Goal: Transaction & Acquisition: Book appointment/travel/reservation

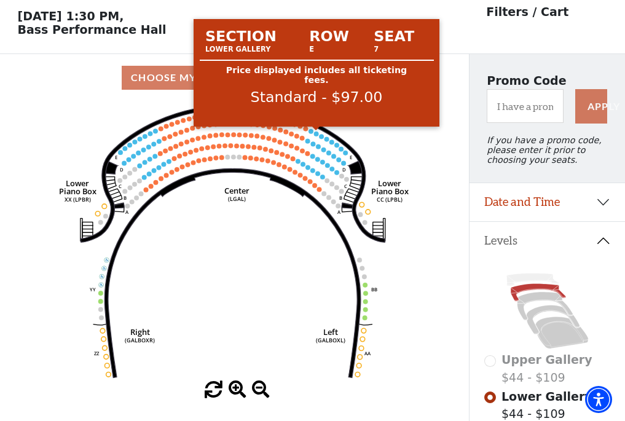
scroll to position [57, 0]
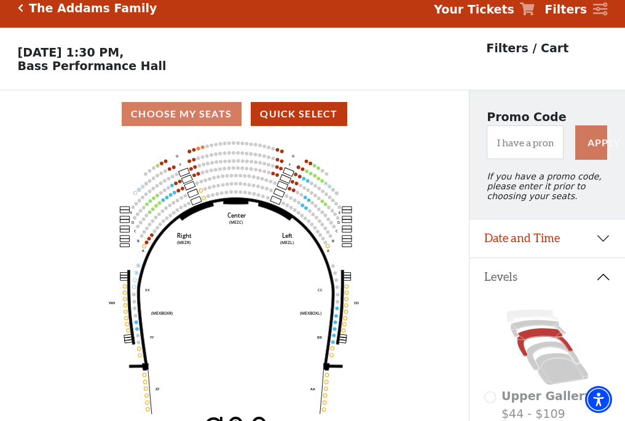
scroll to position [57, 0]
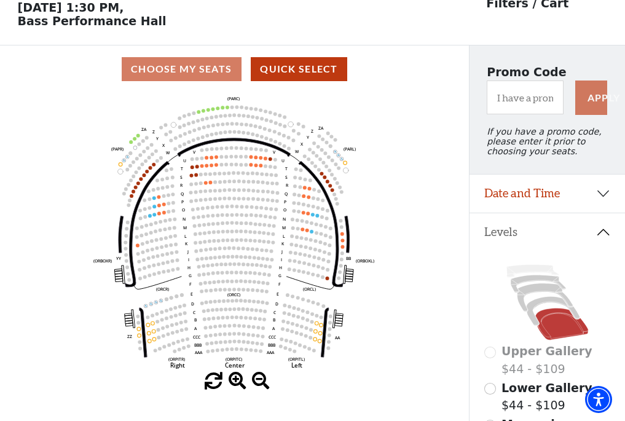
scroll to position [57, 0]
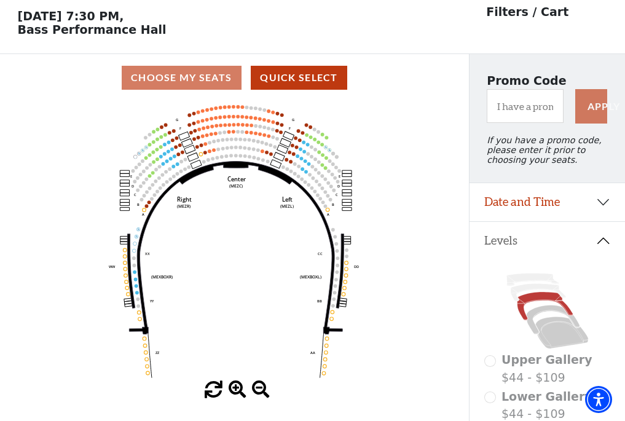
scroll to position [57, 0]
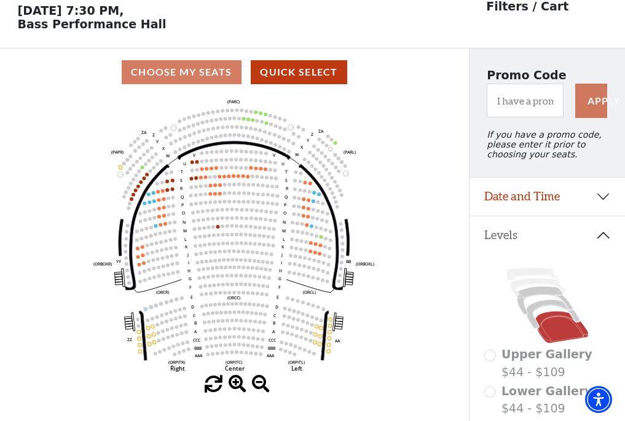
scroll to position [57, 0]
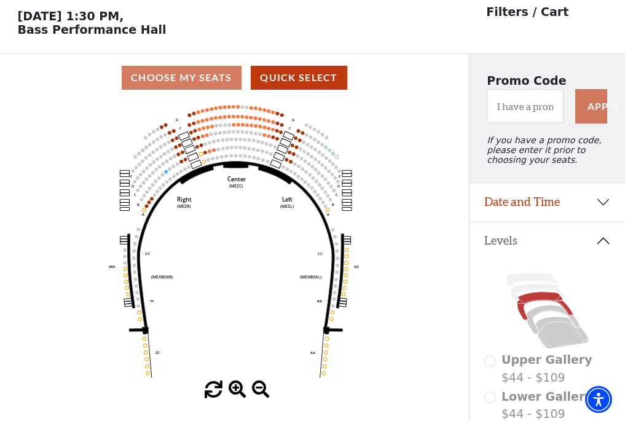
scroll to position [57, 0]
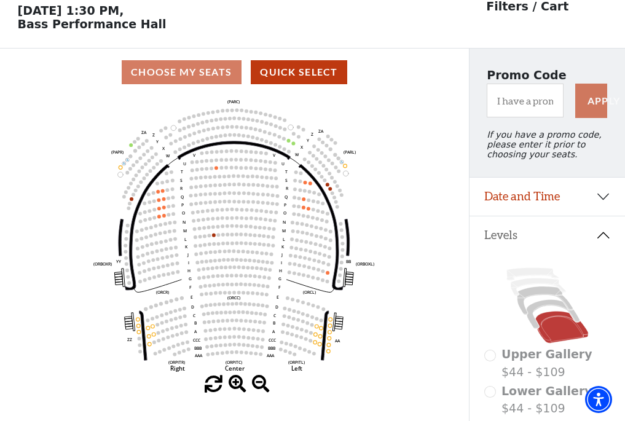
scroll to position [57, 0]
